Goal: Navigation & Orientation: Understand site structure

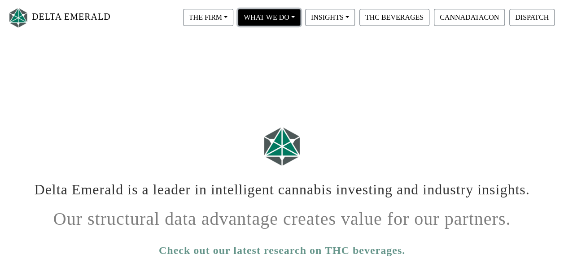
click at [233, 22] on button "WHAT WE DO" at bounding box center [208, 17] width 50 height 17
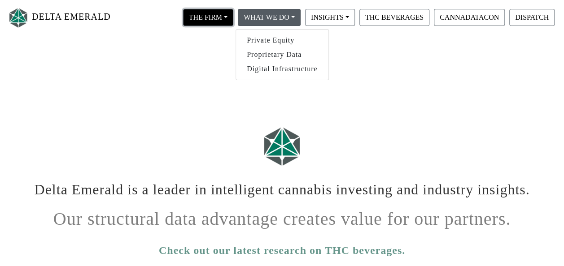
click at [215, 21] on button "THE FIRM" at bounding box center [208, 17] width 50 height 17
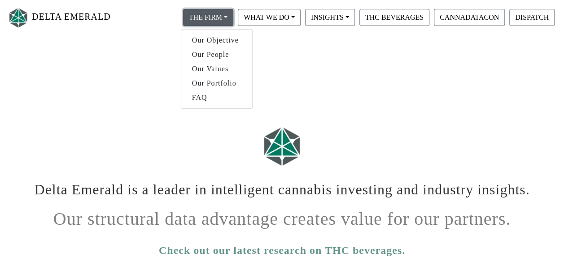
click at [215, 21] on button "THE FIRM" at bounding box center [208, 17] width 50 height 17
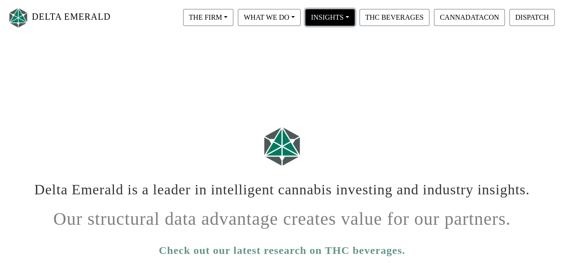
click at [233, 16] on button "INSIGHTS" at bounding box center [208, 17] width 50 height 17
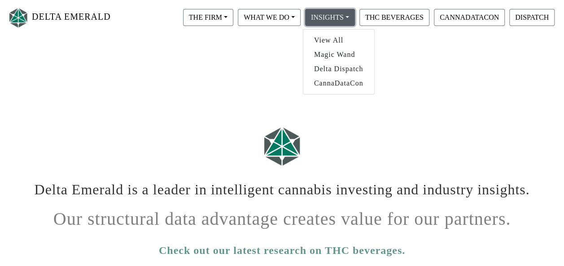
click at [327, 16] on button "INSIGHTS" at bounding box center [330, 17] width 50 height 17
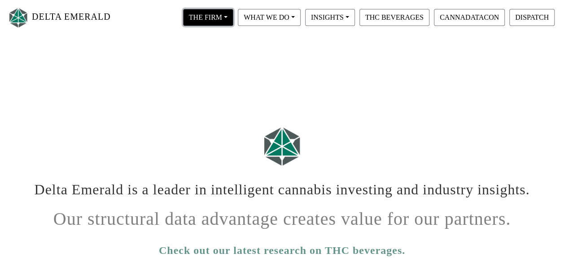
click at [211, 19] on button "THE FIRM" at bounding box center [208, 17] width 50 height 17
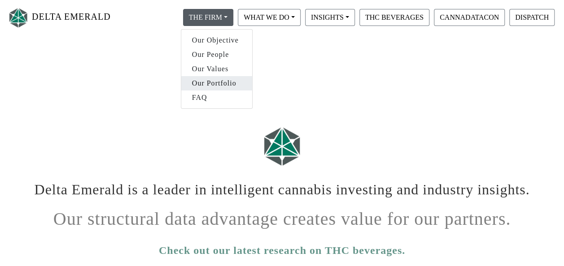
click at [213, 78] on link "Our Portfolio" at bounding box center [216, 83] width 71 height 14
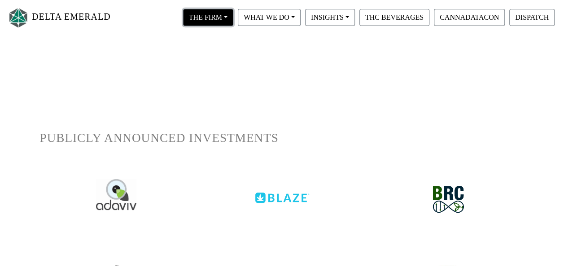
click at [218, 21] on button "THE FIRM" at bounding box center [208, 17] width 50 height 17
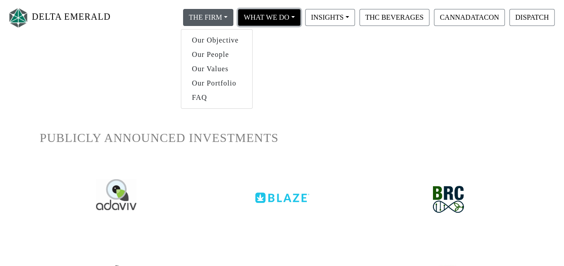
click at [233, 20] on button "WHAT WE DO" at bounding box center [208, 17] width 50 height 17
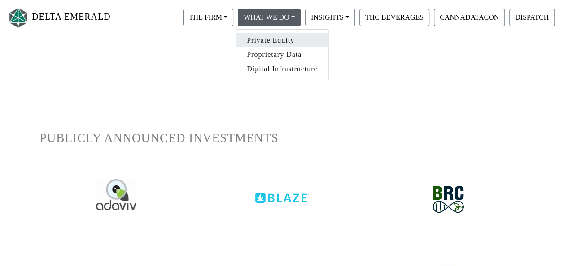
click at [259, 42] on link "Private Equity" at bounding box center [282, 40] width 92 height 14
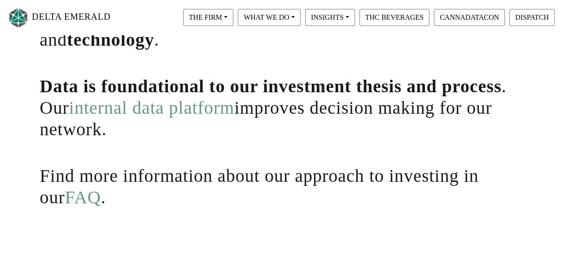
scroll to position [350, 0]
